Goal: Information Seeking & Learning: Understand process/instructions

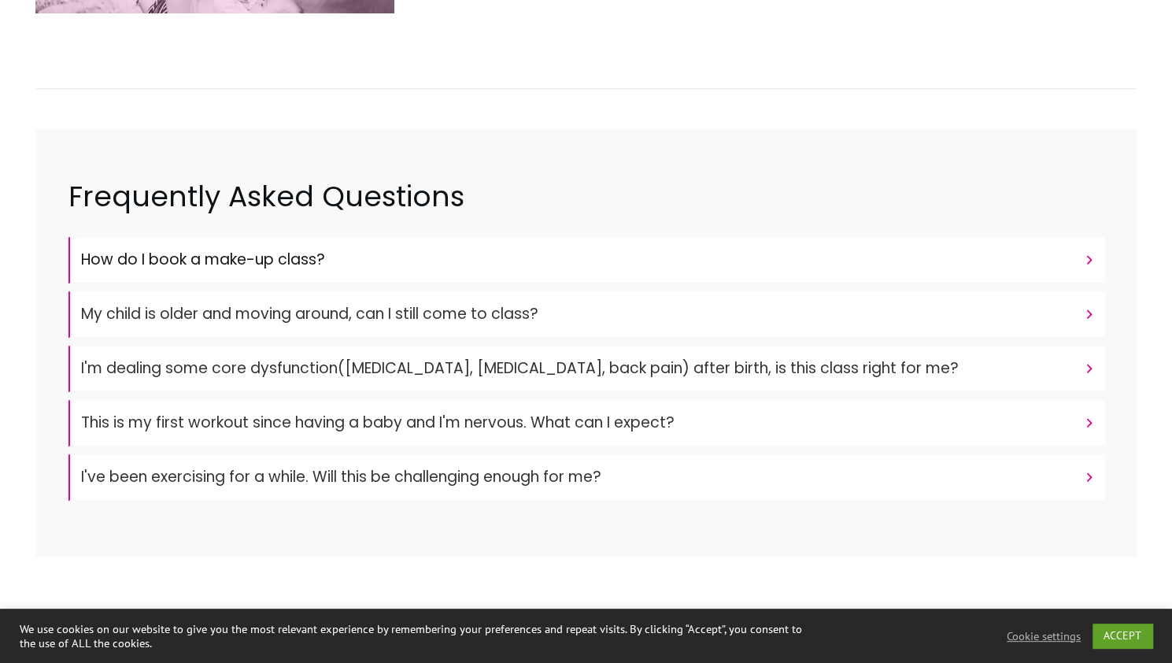
scroll to position [526, 0]
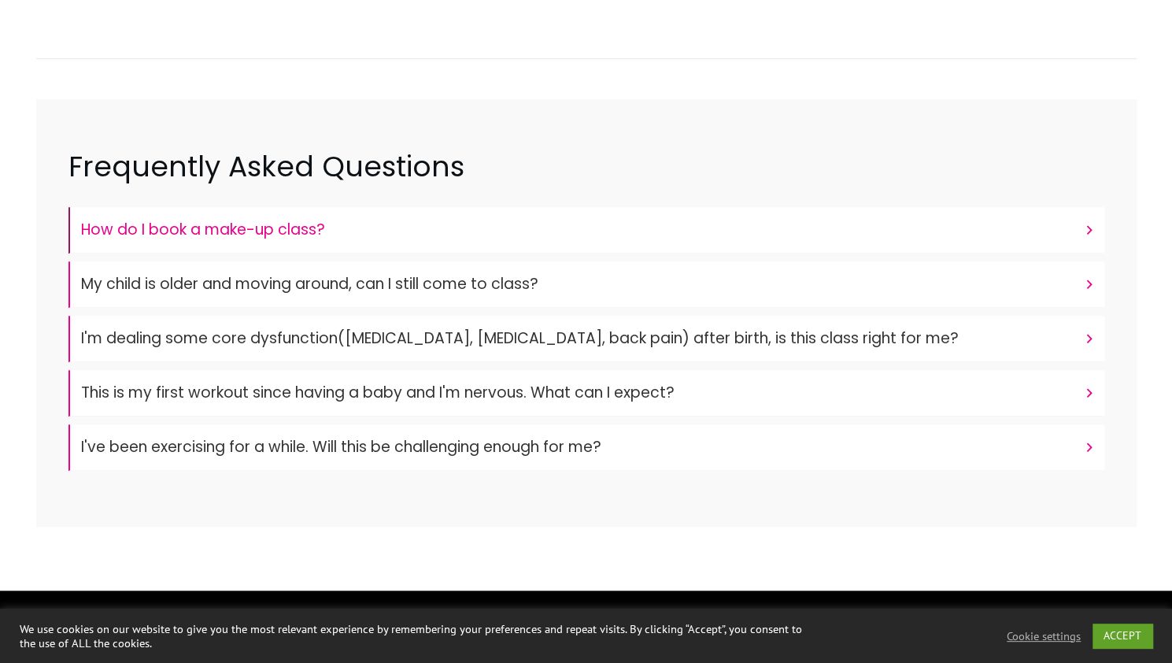
click at [224, 235] on h4 "How do I book a make-up class?" at bounding box center [578, 230] width 995 height 30
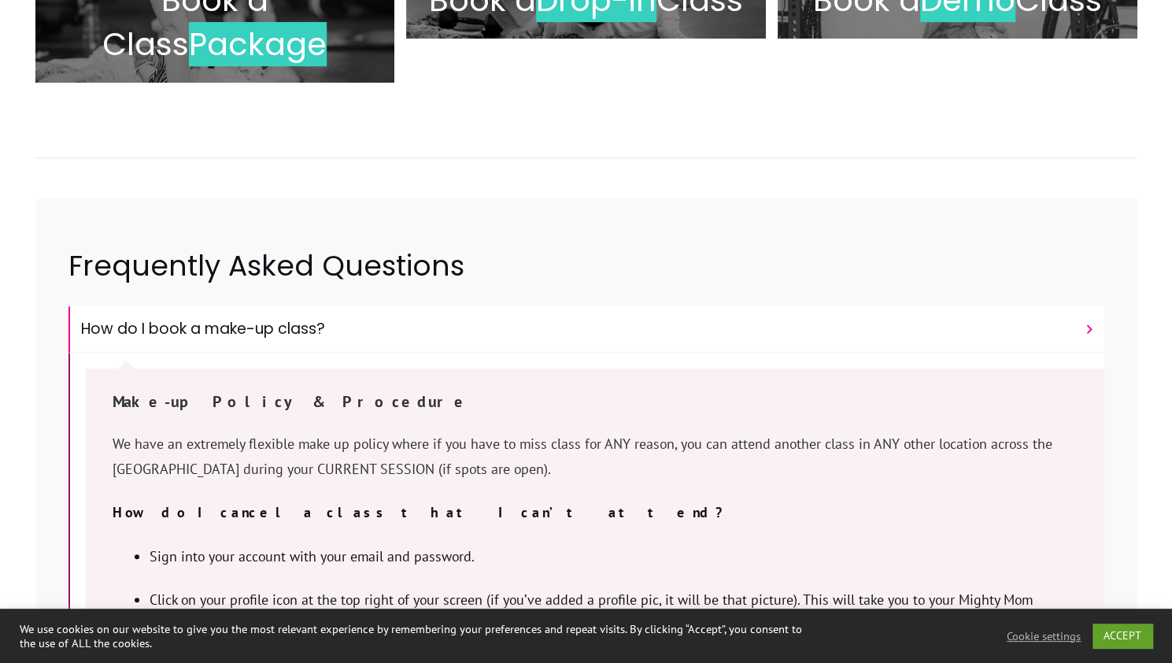
scroll to position [535, 0]
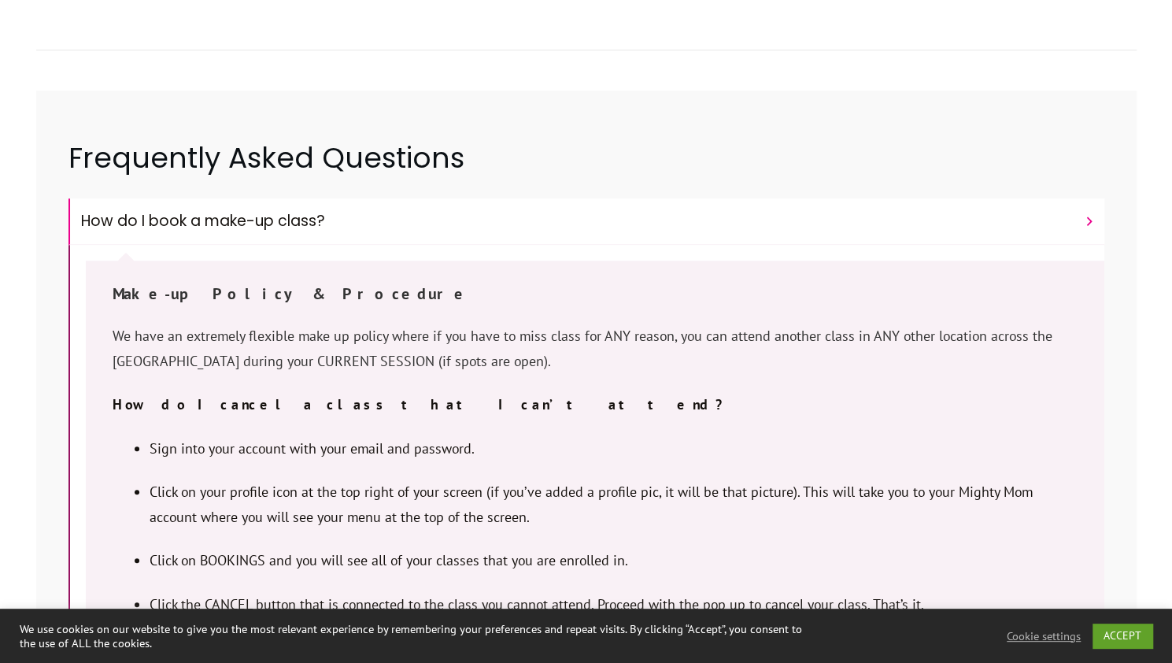
click at [580, 407] on p "How do I cancel a class that I can’t attend?" at bounding box center [595, 414] width 965 height 44
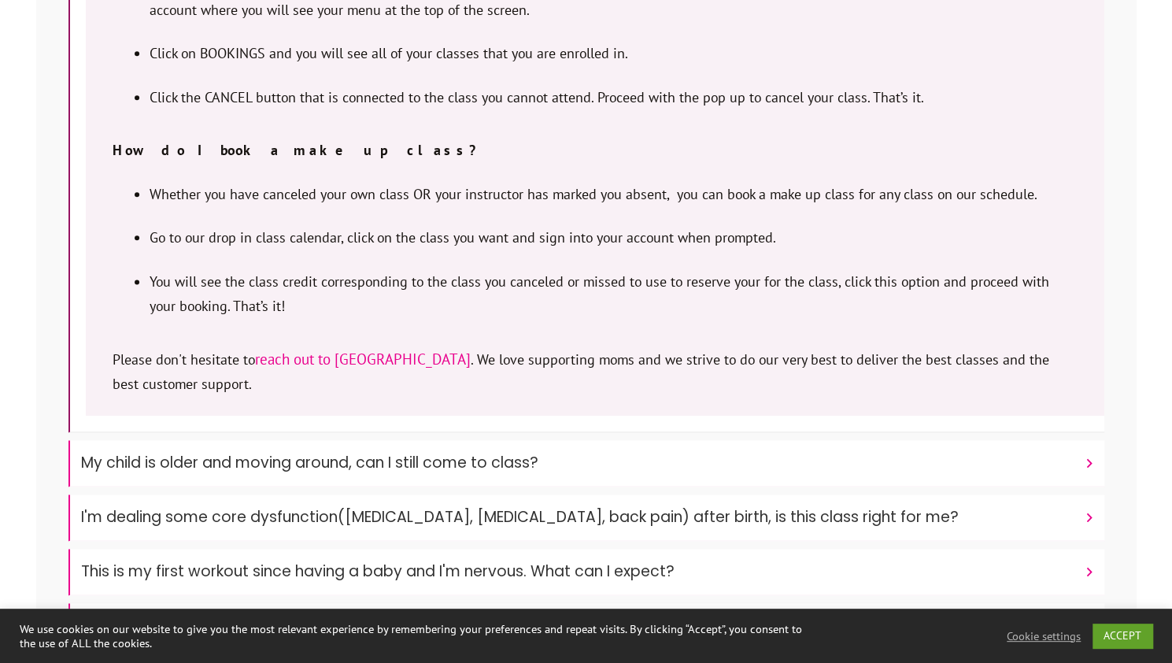
scroll to position [1042, 0]
click at [287, 365] on link "reach out to [GEOGRAPHIC_DATA]" at bounding box center [363, 358] width 216 height 19
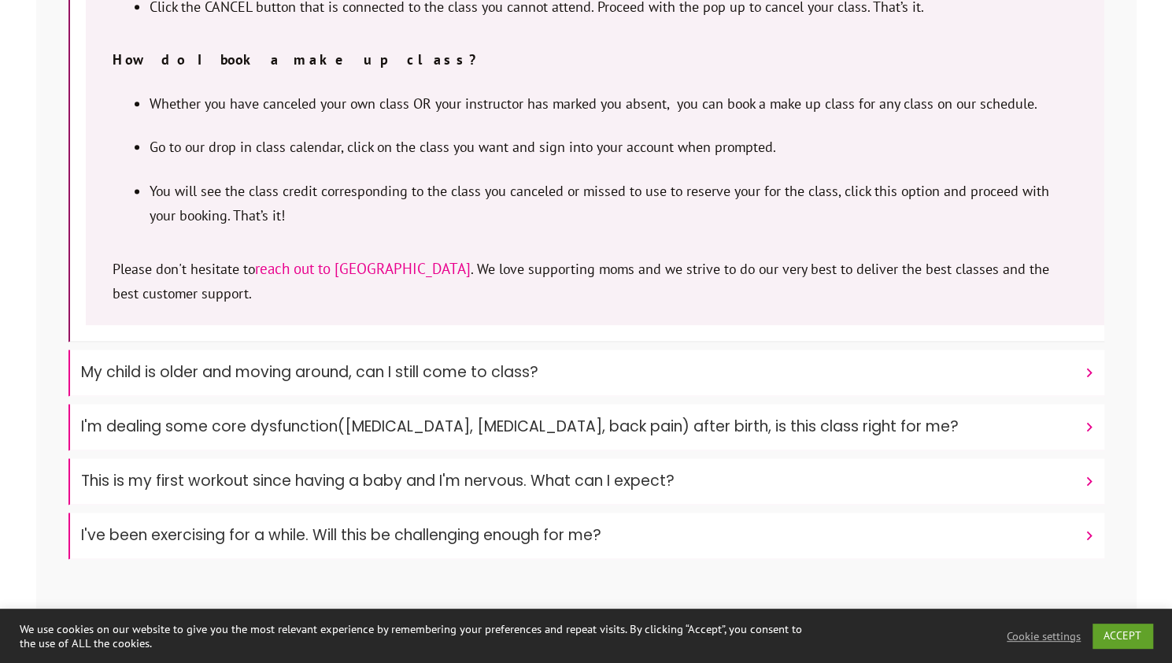
scroll to position [1150, 0]
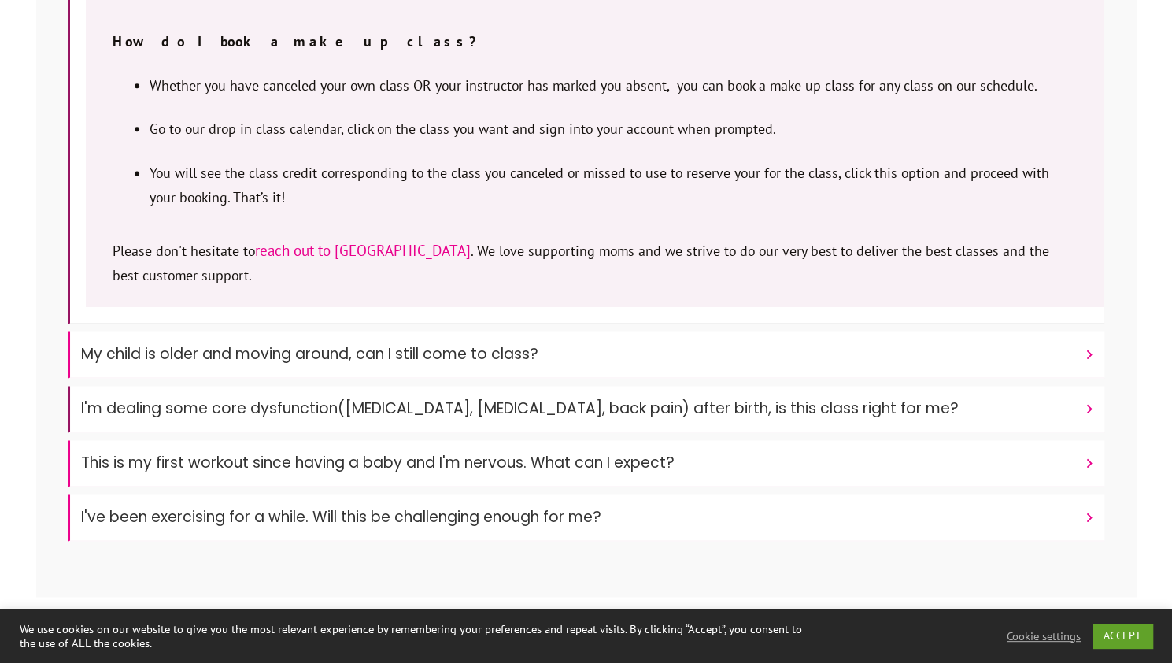
click at [544, 398] on font "I'm dealing some core dysfunction([MEDICAL_DATA], [MEDICAL_DATA], back pain) af…" at bounding box center [520, 408] width 878 height 21
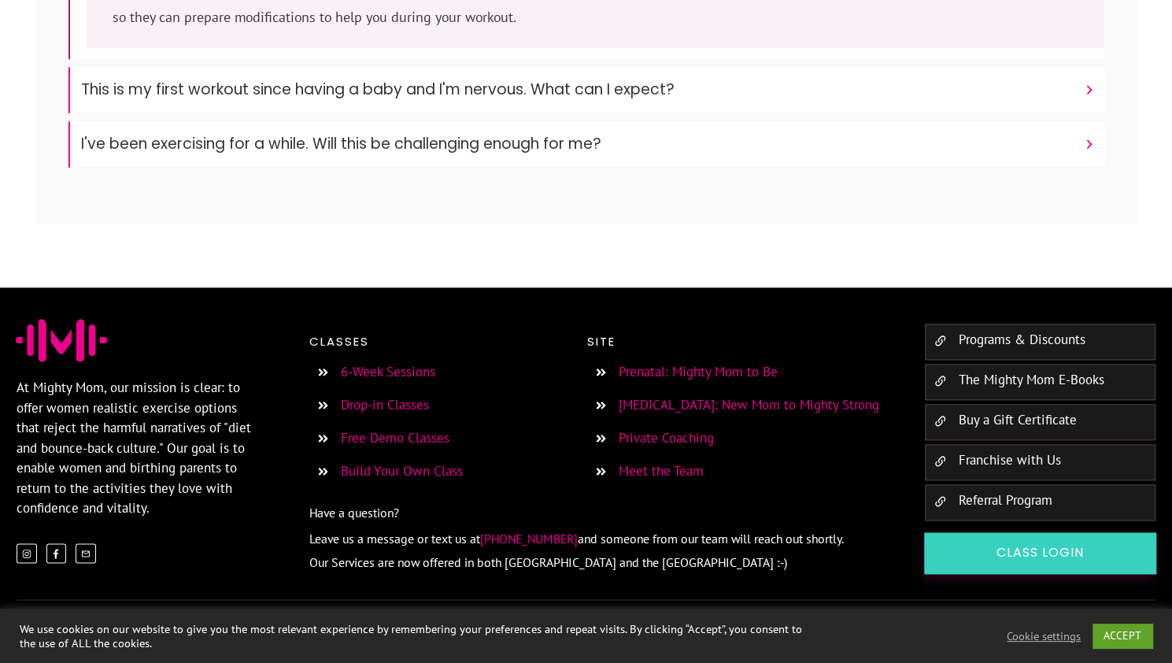
scroll to position [841, 0]
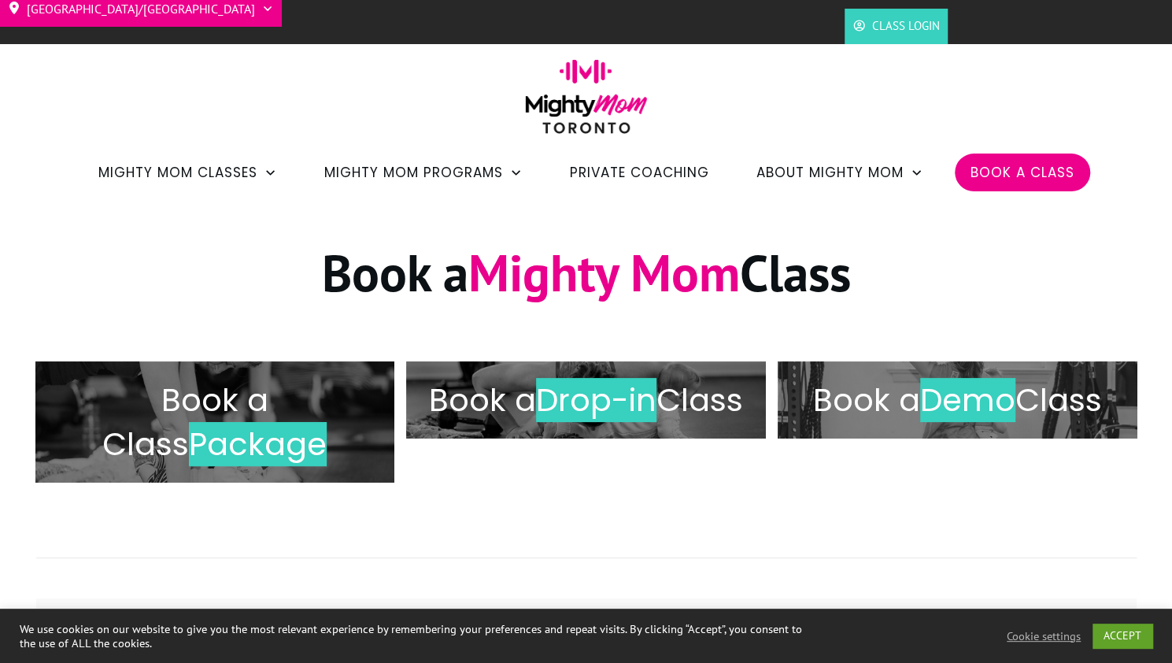
scroll to position [223, 0]
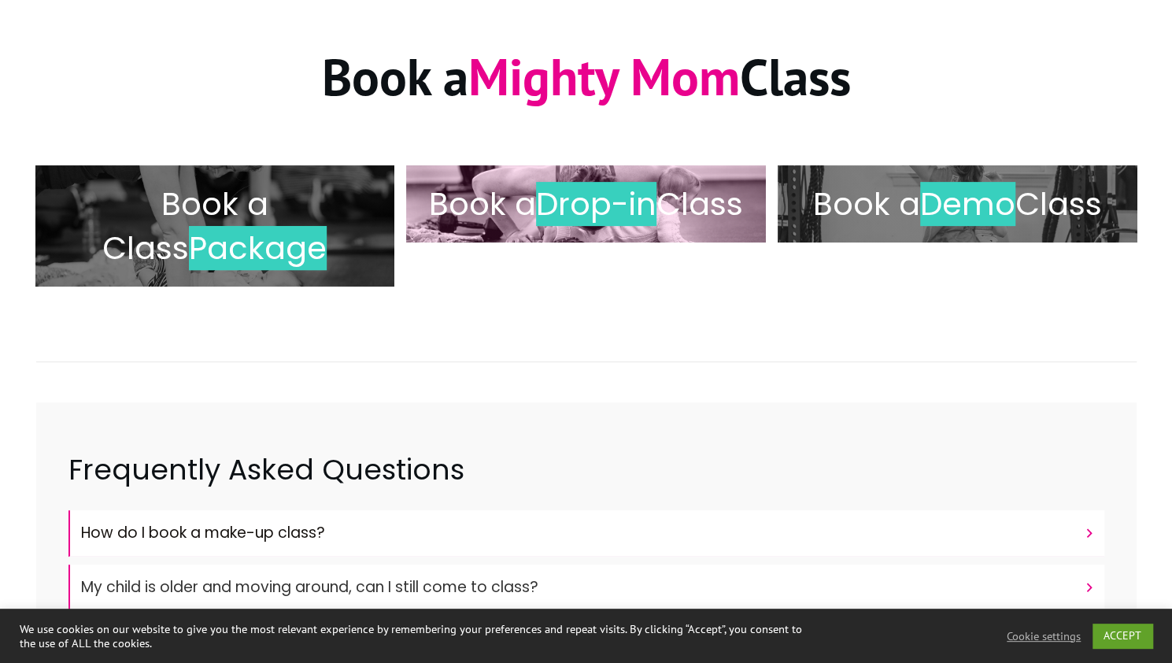
click at [640, 226] on h2 "Book a Drop-in Class" at bounding box center [586, 204] width 327 height 44
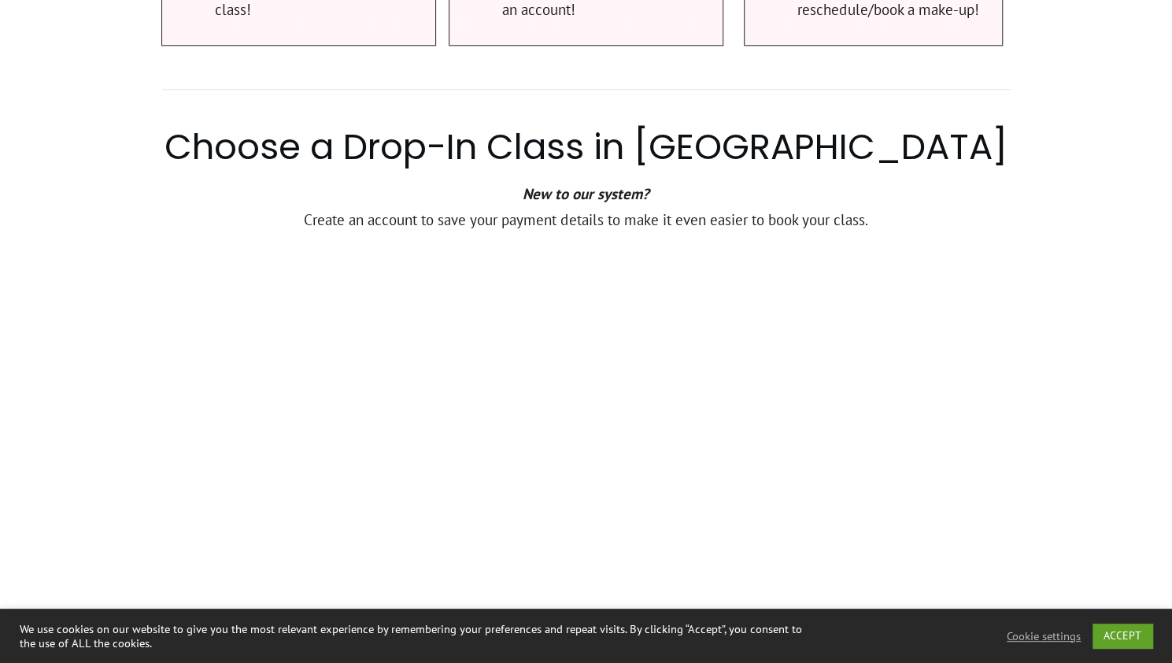
scroll to position [1069, 0]
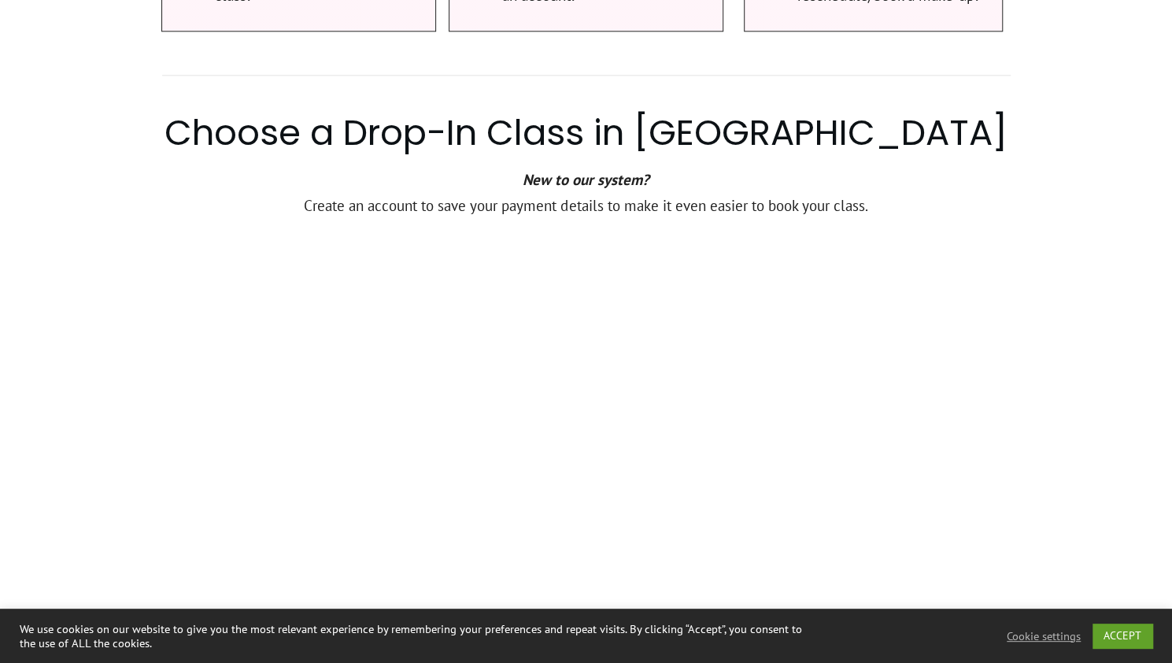
click at [108, 385] on div at bounding box center [586, 474] width 1172 height 1619
click at [1093, 229] on div at bounding box center [586, 474] width 1172 height 1619
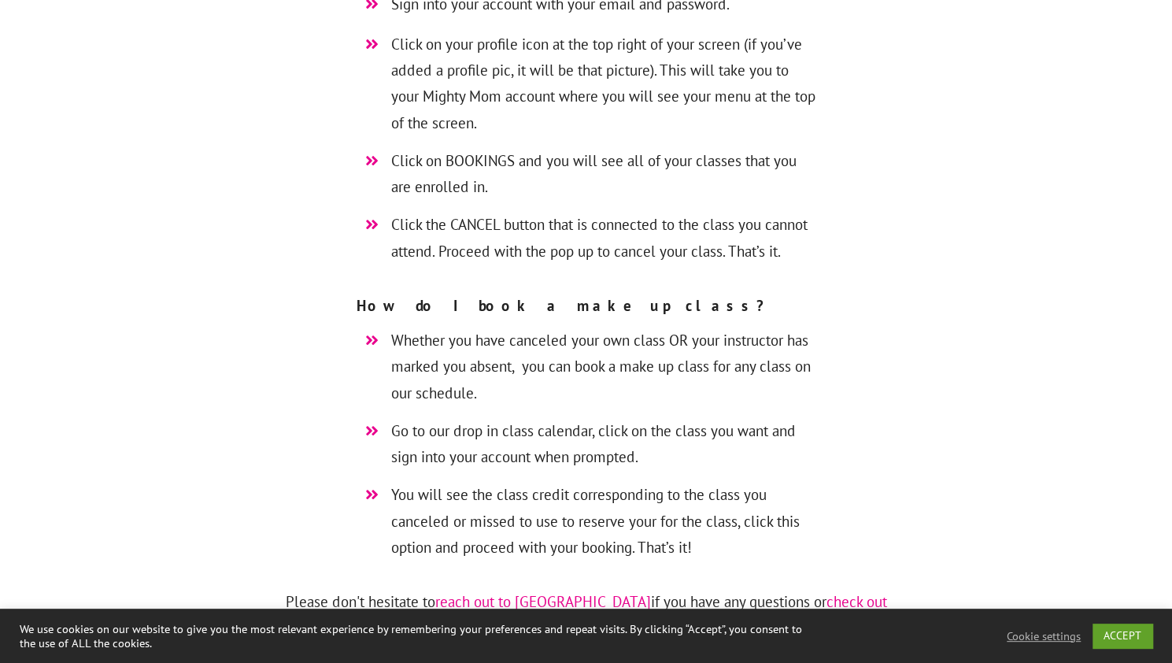
scroll to position [5502, 0]
